Goal: Check status: Check status

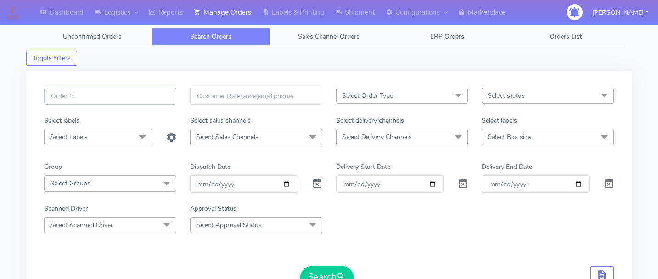
click at [145, 92] on input "text" at bounding box center [110, 96] width 132 height 17
type input "v"
paste input "1617916"
type input "1617916"
click at [320, 185] on span at bounding box center [317, 185] width 11 height 9
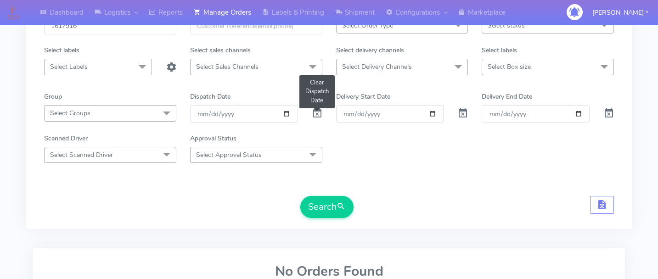
scroll to position [93, 0]
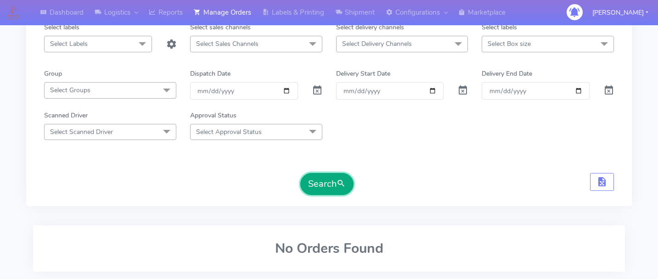
click at [330, 193] on button "Search" at bounding box center [326, 184] width 53 height 22
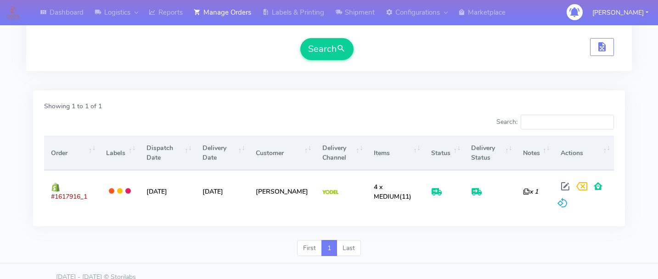
scroll to position [237, 0]
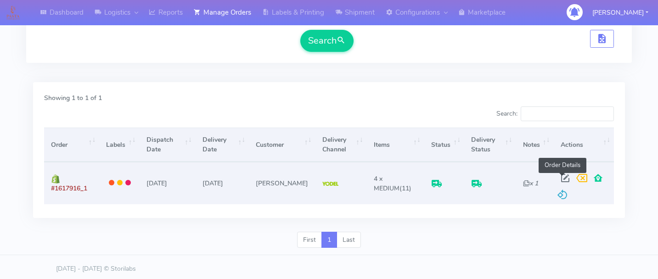
click at [564, 177] on span at bounding box center [565, 180] width 17 height 9
select select "5"
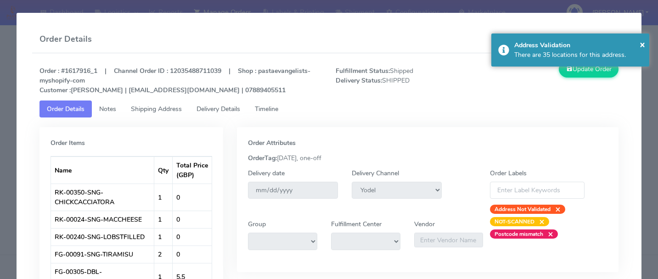
click at [240, 105] on span "Delivery Details" at bounding box center [219, 109] width 44 height 9
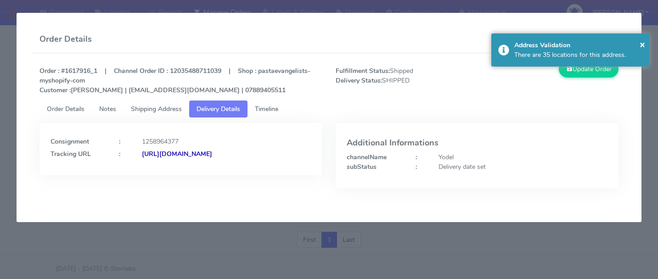
click at [284, 105] on link "Timeline" at bounding box center [267, 109] width 38 height 17
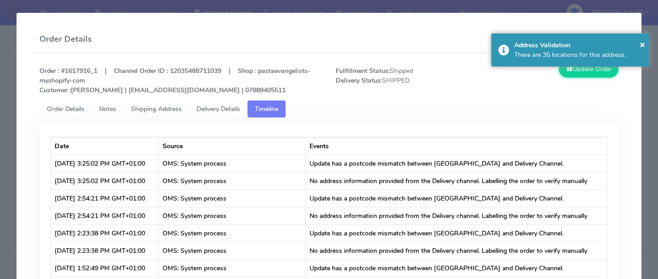
click at [225, 109] on span "Delivery Details" at bounding box center [219, 109] width 44 height 9
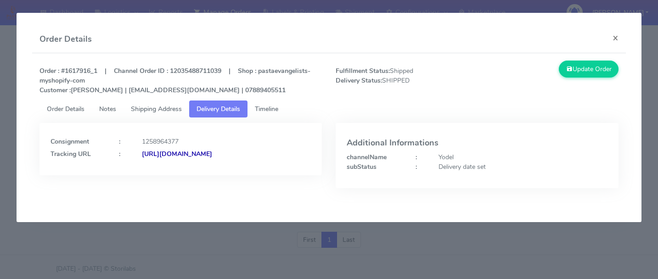
click at [210, 159] on strong "[URL][DOMAIN_NAME]" at bounding box center [177, 154] width 70 height 9
click at [246, 260] on modal-container "Order Details × Order : #1617916_1 | Channel Order ID : 12035488711039 | Shop :…" at bounding box center [329, 139] width 658 height 279
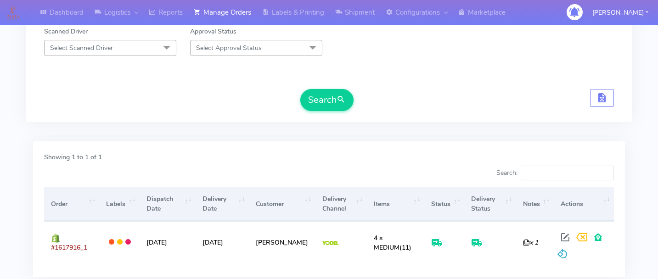
scroll to position [0, 0]
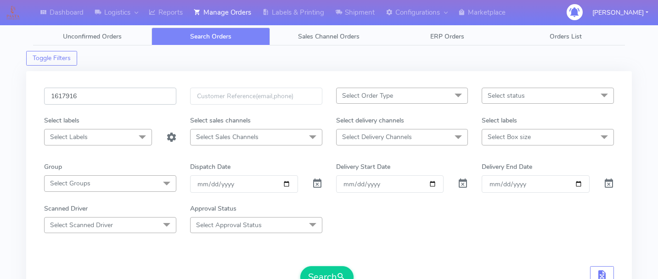
click at [102, 97] on input "1617916" at bounding box center [110, 96] width 132 height 17
